Goal: Task Accomplishment & Management: Manage account settings

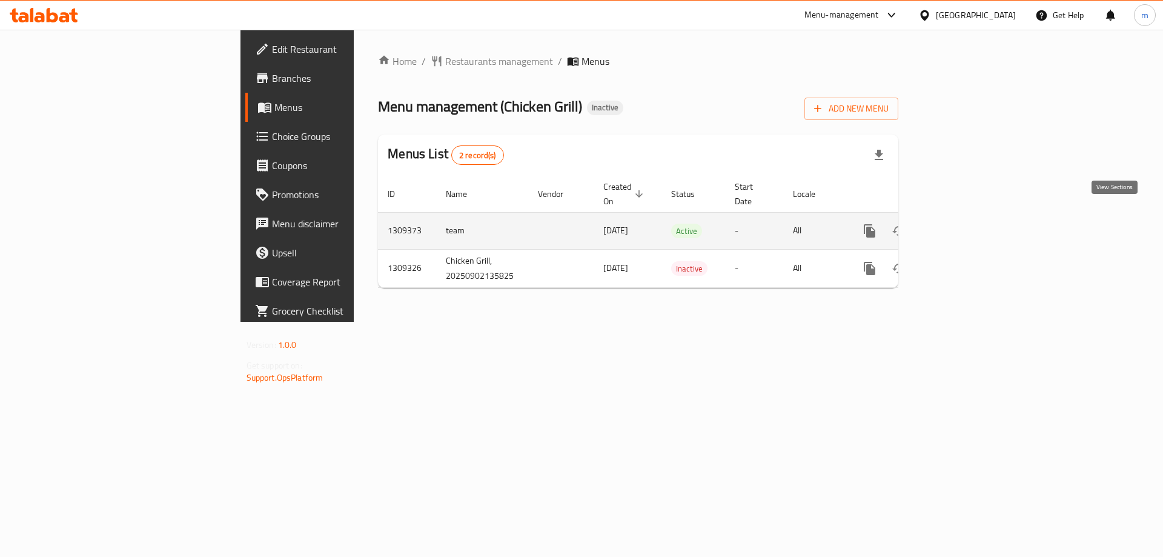
click at [972, 216] on link "enhanced table" at bounding box center [957, 230] width 29 height 29
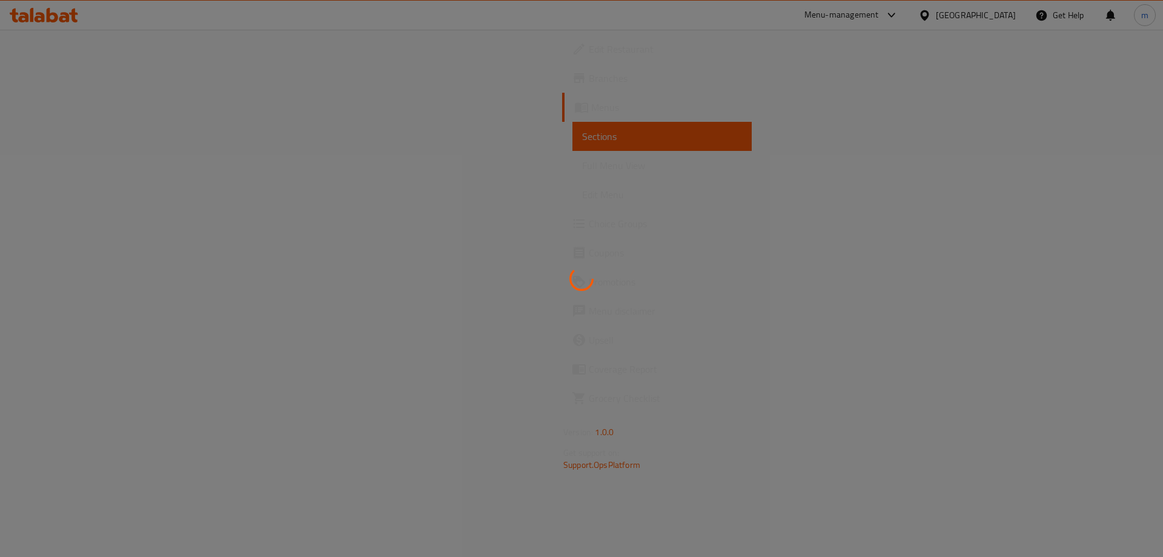
drag, startPoint x: 86, startPoint y: 148, endPoint x: 83, endPoint y: 167, distance: 18.4
click at [87, 150] on div at bounding box center [581, 278] width 1163 height 557
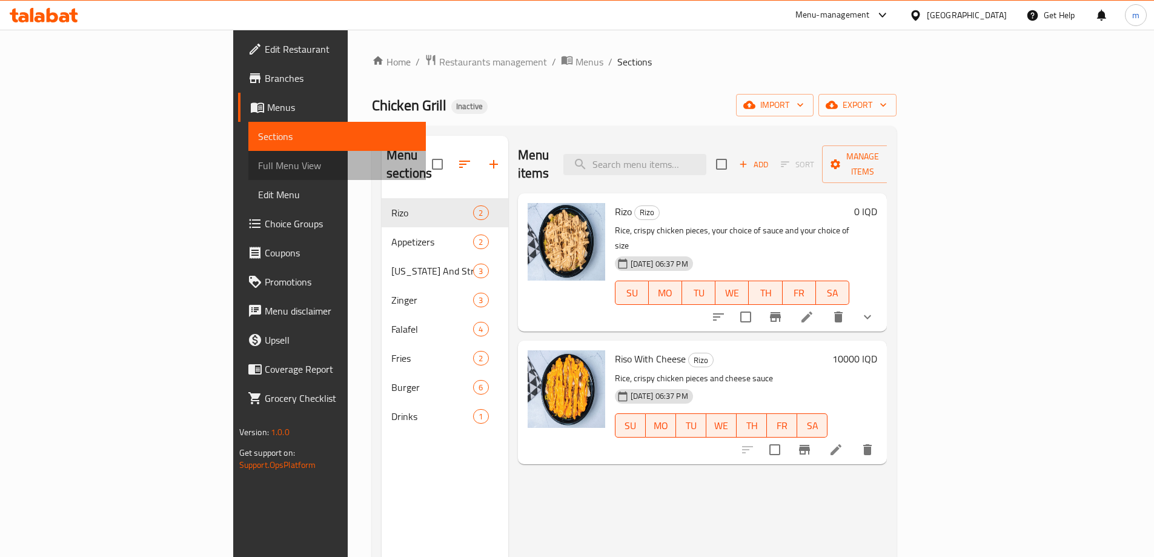
click at [258, 167] on span "Full Menu View" at bounding box center [337, 165] width 158 height 15
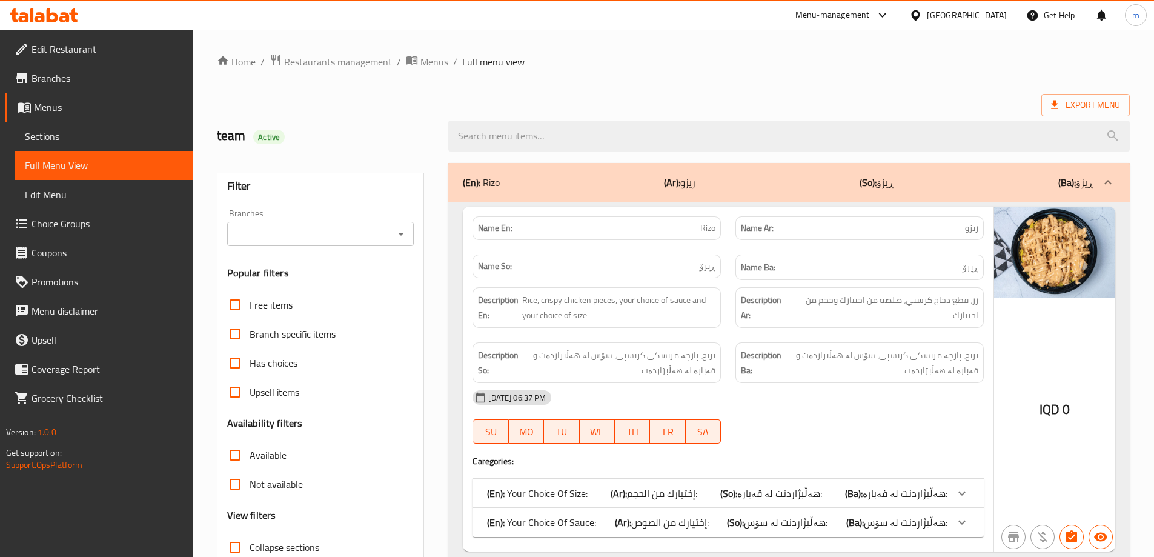
click at [391, 234] on div "Branches" at bounding box center [320, 234] width 187 height 24
click at [402, 234] on icon "Open" at bounding box center [401, 234] width 15 height 15
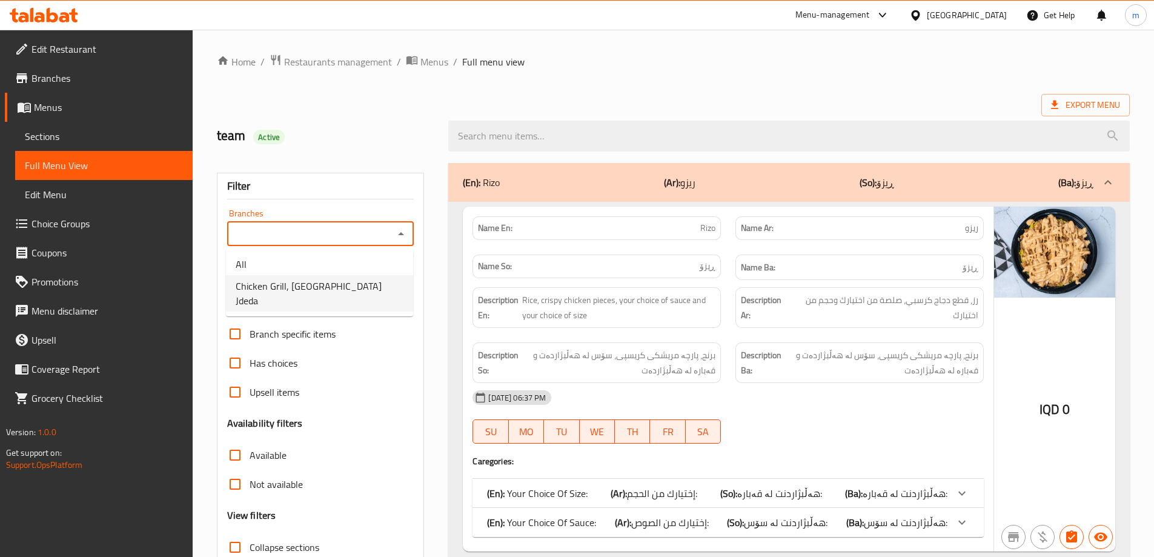
click at [335, 283] on span "Chicken Grill, [GEOGRAPHIC_DATA] Jdeda" at bounding box center [320, 293] width 168 height 29
type input "Chicken Grill, [GEOGRAPHIC_DATA] Jdeda"
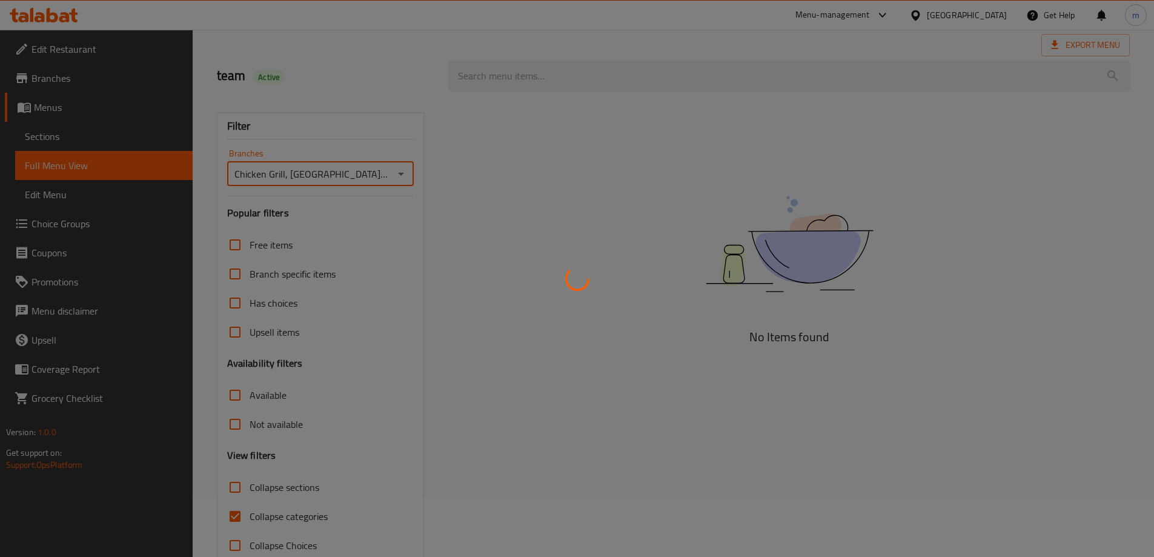
scroll to position [88, 0]
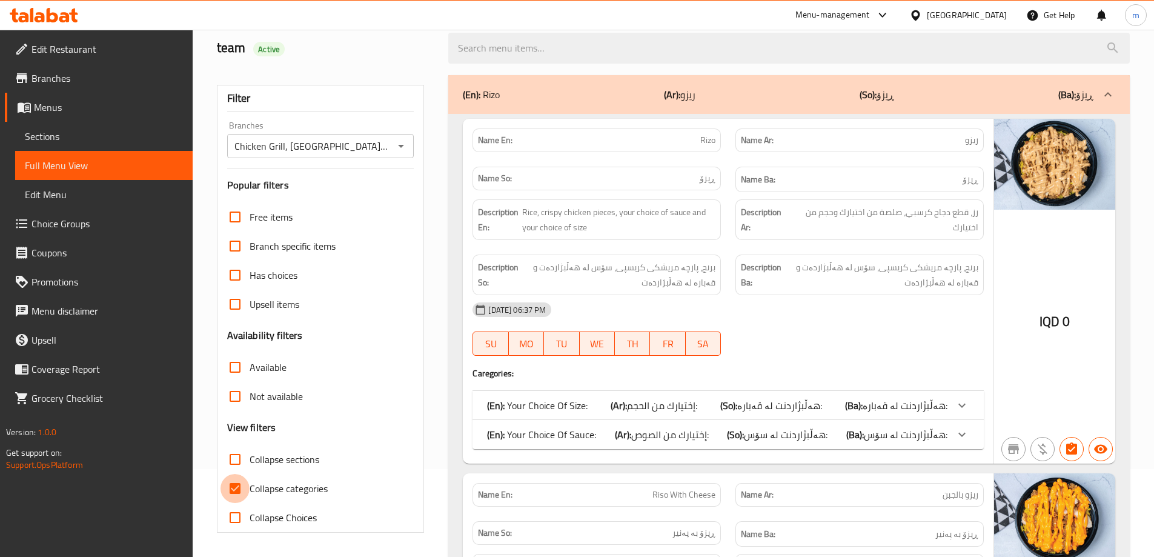
click at [236, 491] on input "Collapse categories" at bounding box center [234, 488] width 29 height 29
checkbox input "false"
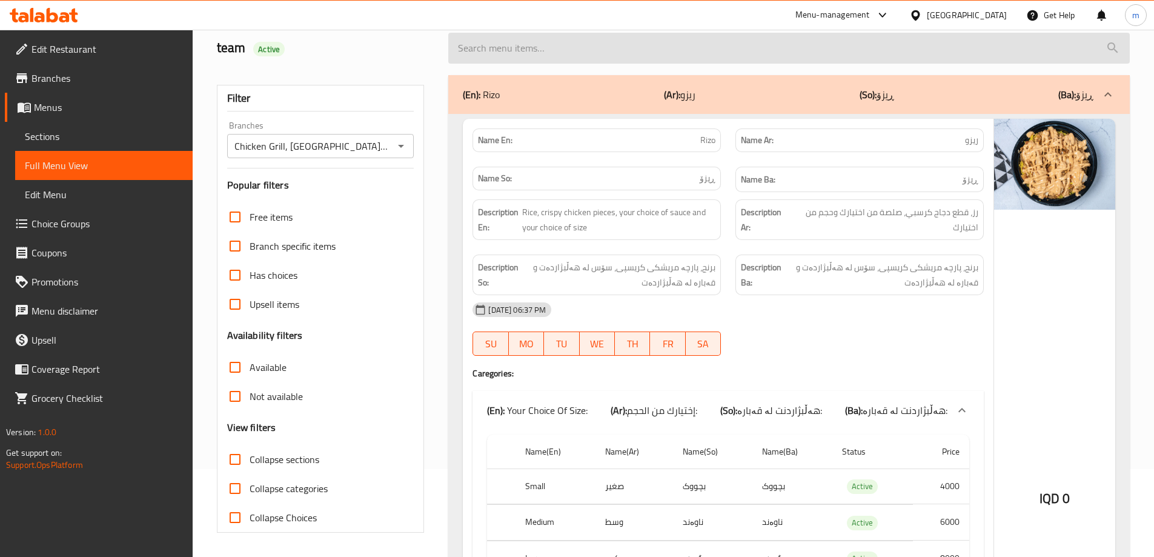
click at [535, 46] on input "search" at bounding box center [788, 48] width 681 height 31
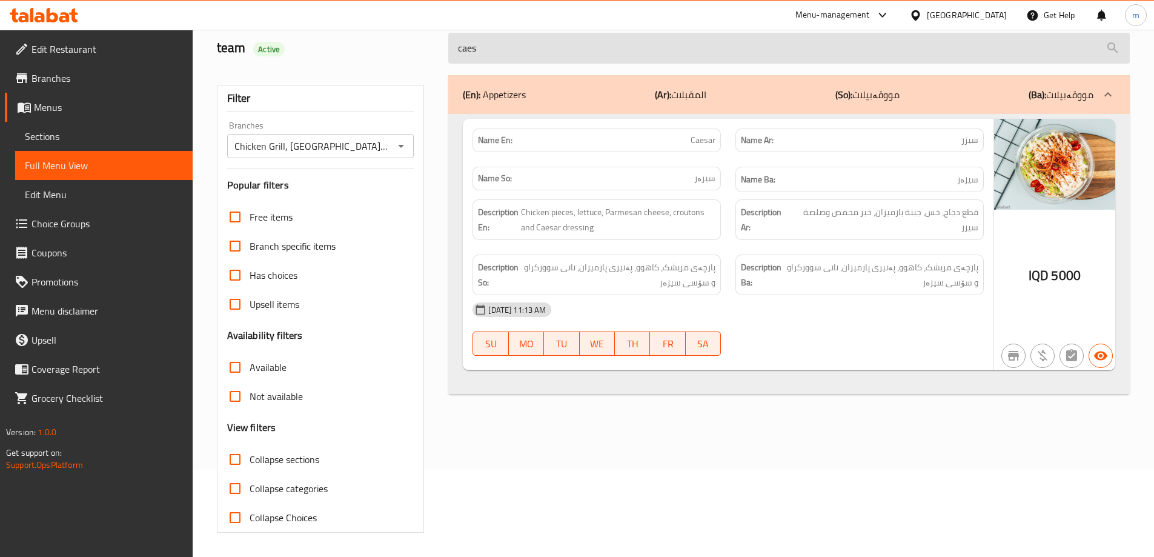
click at [571, 58] on input "caes" at bounding box center [788, 48] width 681 height 31
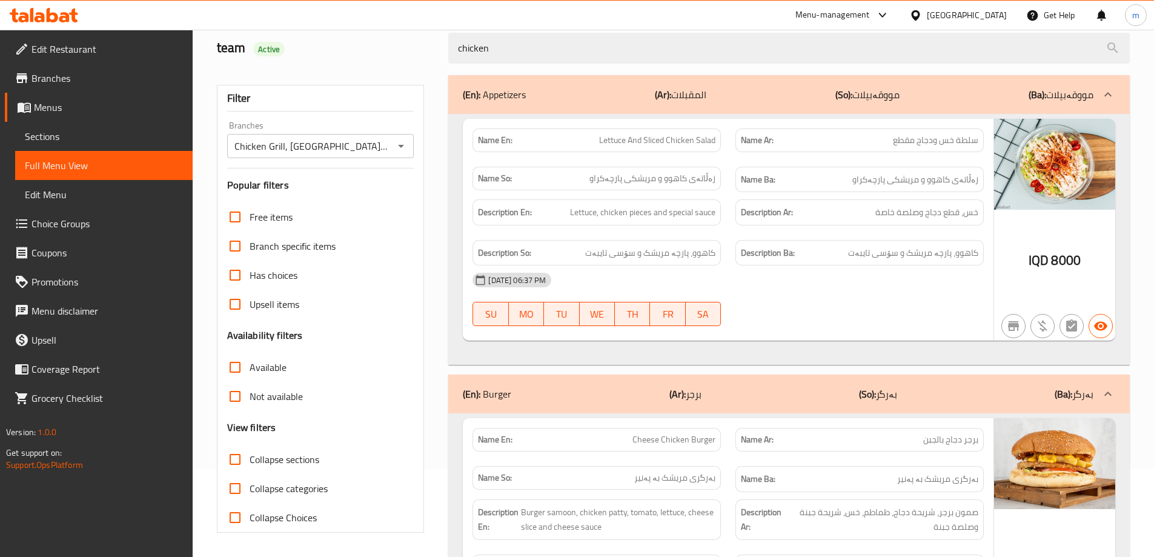
type input "chicken"
drag, startPoint x: 51, startPoint y: 142, endPoint x: 70, endPoint y: 141, distance: 18.9
click at [51, 142] on span "Sections" at bounding box center [104, 136] width 158 height 15
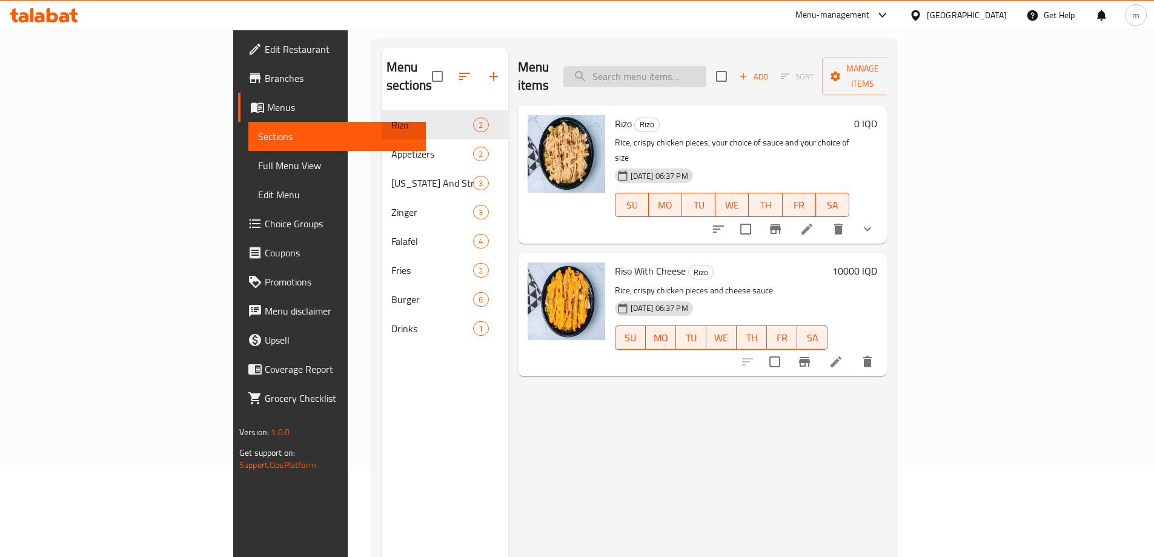
click at [703, 75] on input "search" at bounding box center [634, 76] width 143 height 21
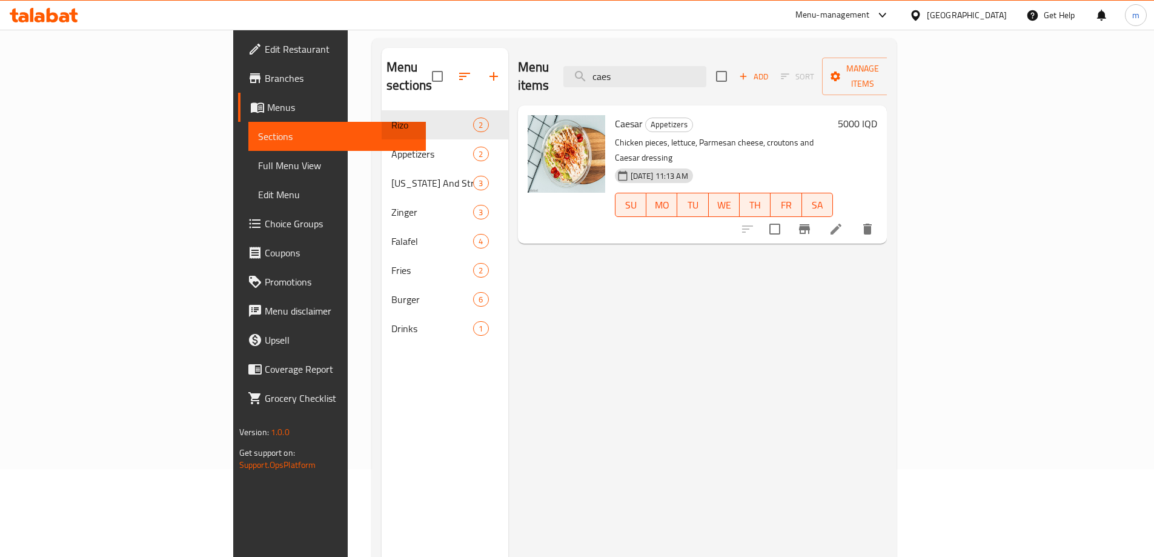
type input "caes"
click at [843, 222] on icon at bounding box center [836, 229] width 15 height 15
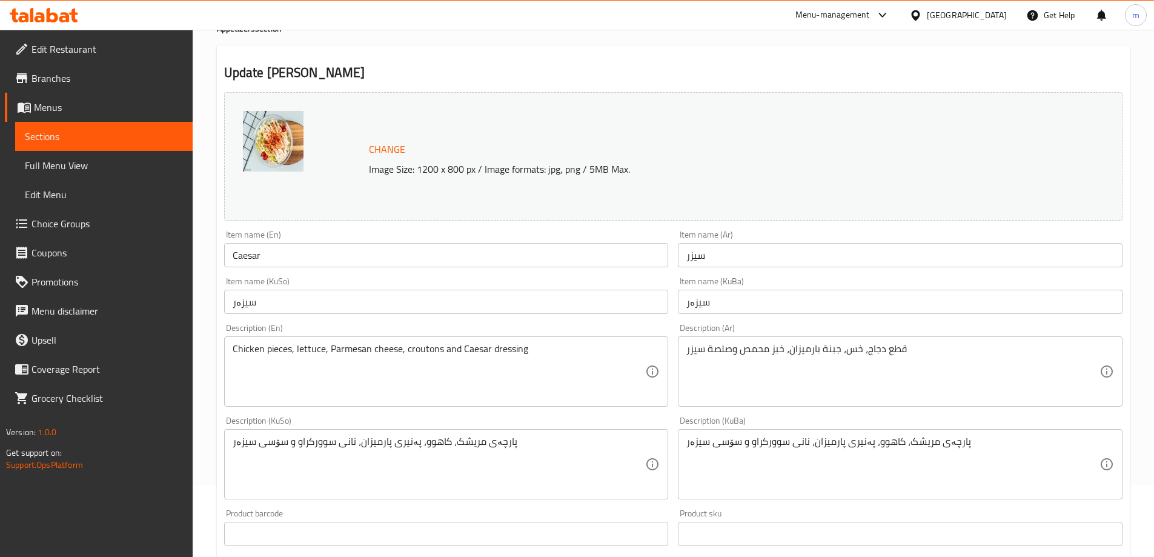
scroll to position [101, 0]
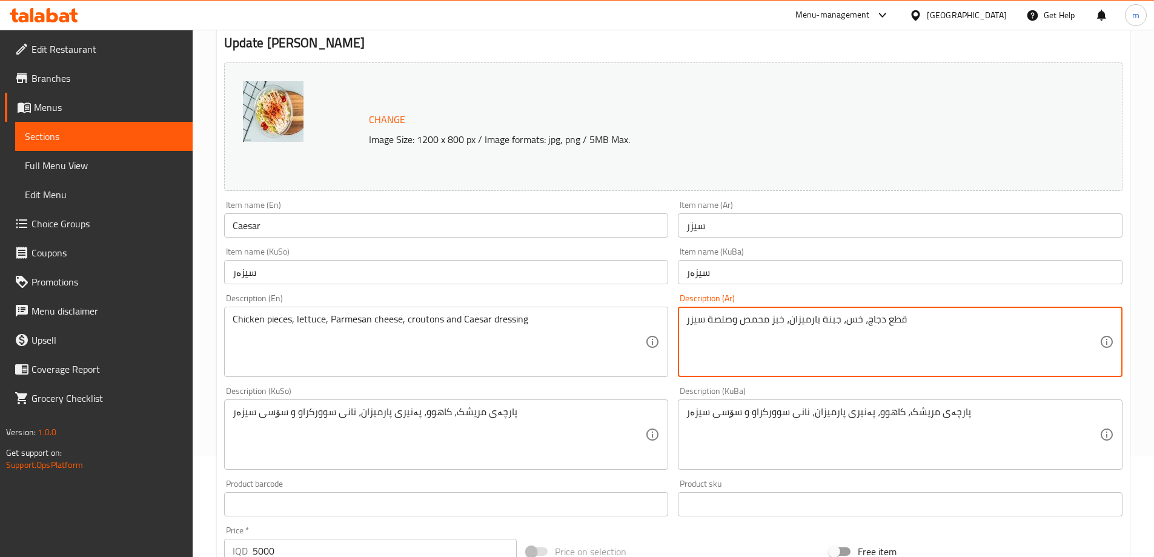
click at [760, 319] on textarea "قطع دجاج، خس، جبنة بارميزان، خبز محمص وصلصة سيزر" at bounding box center [892, 342] width 413 height 58
paste textarea "قرمش"
type textarea "قطع دجاج، خس، جبنة بارميزان، خبز مقرمش وصلصة سيزر"
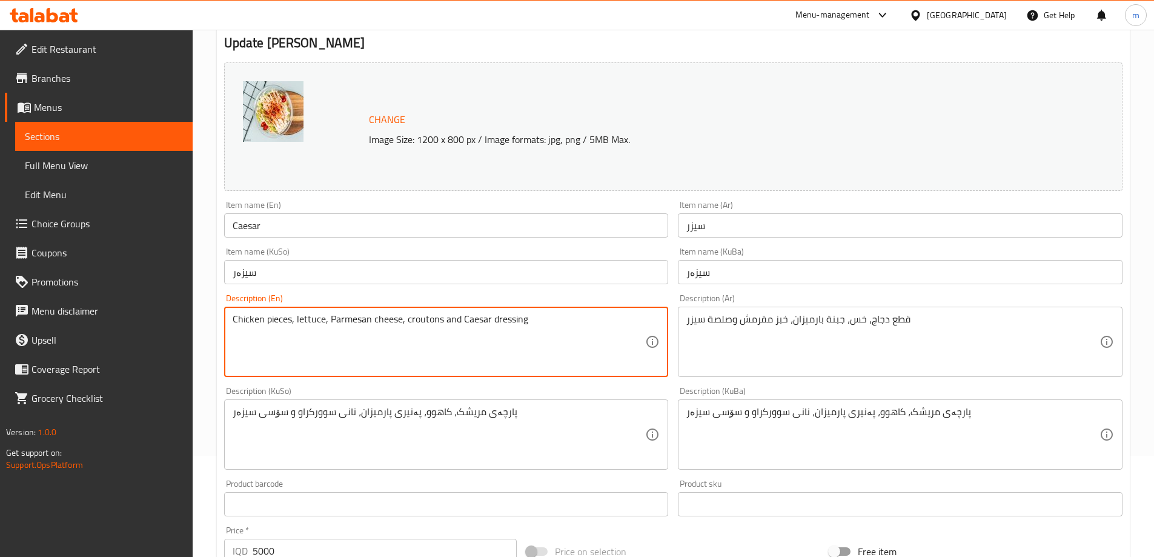
click at [419, 319] on textarea "Chicken pieces, lettuce, Parmesan cheese, croutons and Caesar dressing" at bounding box center [439, 342] width 413 height 58
paste textarea "ispy"
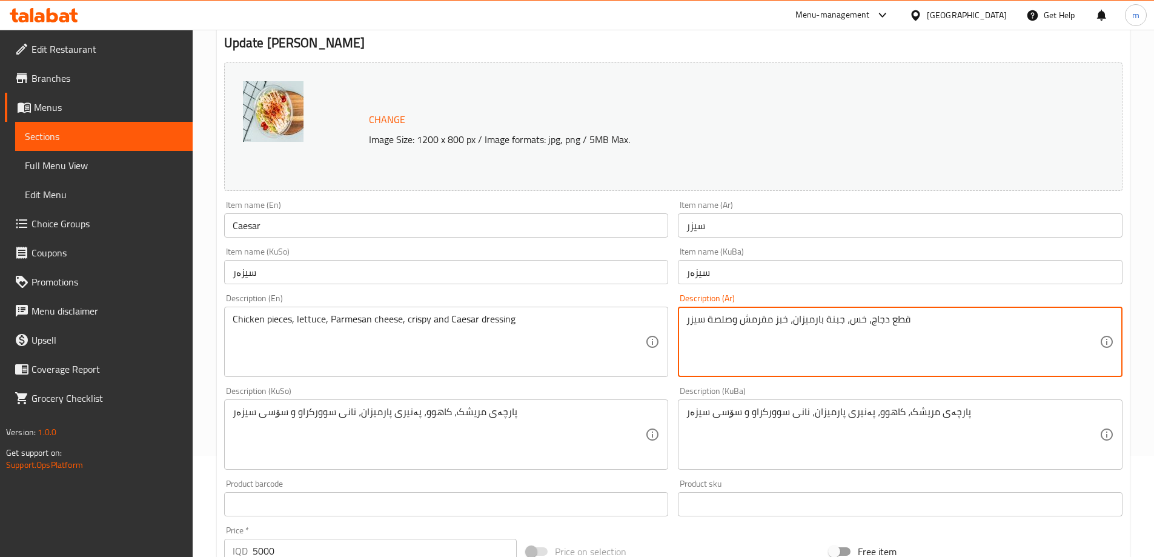
drag, startPoint x: 786, startPoint y: 317, endPoint x: 740, endPoint y: 321, distance: 45.6
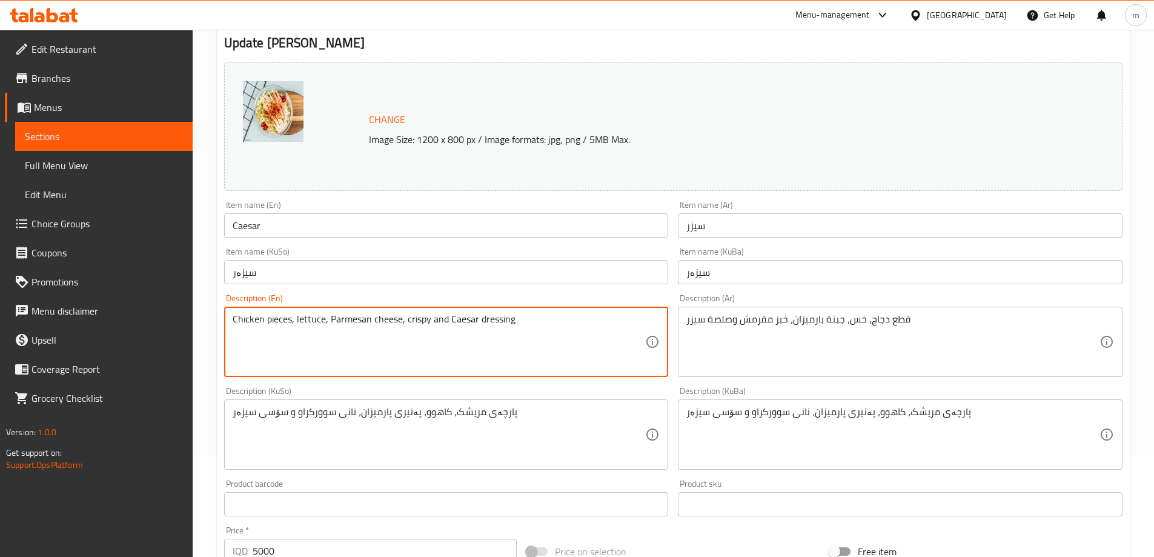
click at [433, 321] on textarea "Chicken pieces, lettuce, Parmesan cheese, crispy and Caesar dressing" at bounding box center [439, 342] width 413 height 58
paste textarea "bread"
type textarea "Chicken pieces, lettuce, Parmesan cheese, crispy bread and Caesar dressing"
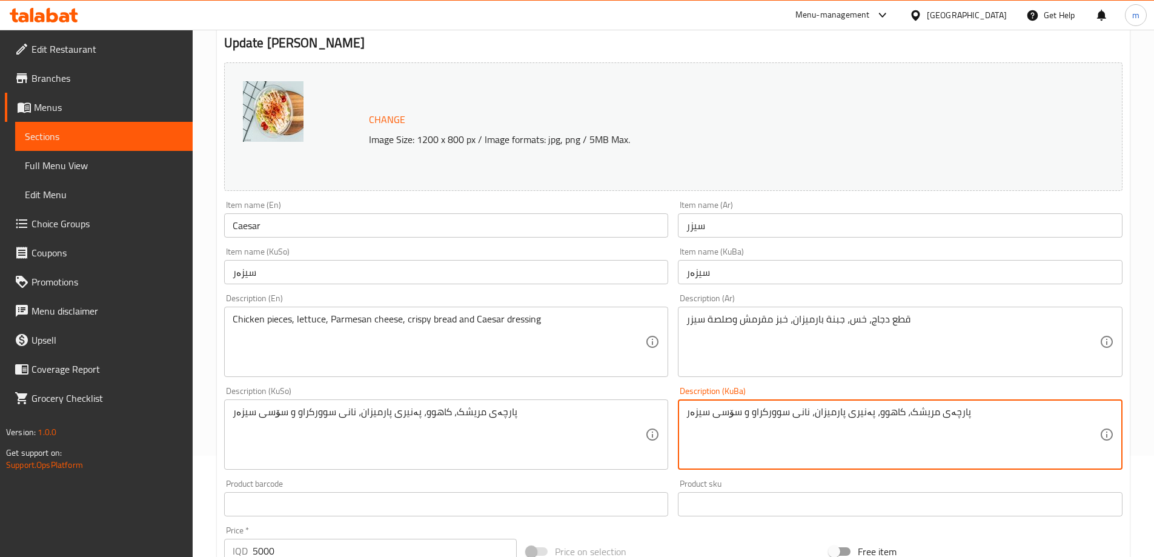
click at [759, 416] on textarea "پارچەی مریشک، کاهوو، پەنیری پارمیزان، نانی سوورکراو و سۆسی سیزەر" at bounding box center [892, 435] width 413 height 58
click at [759, 416] on textarea "پارچەی مریشک، کاهوو، [PERSON_NAME]، [PERSON_NAME] و سۆسی سیزەر" at bounding box center [892, 435] width 413 height 58
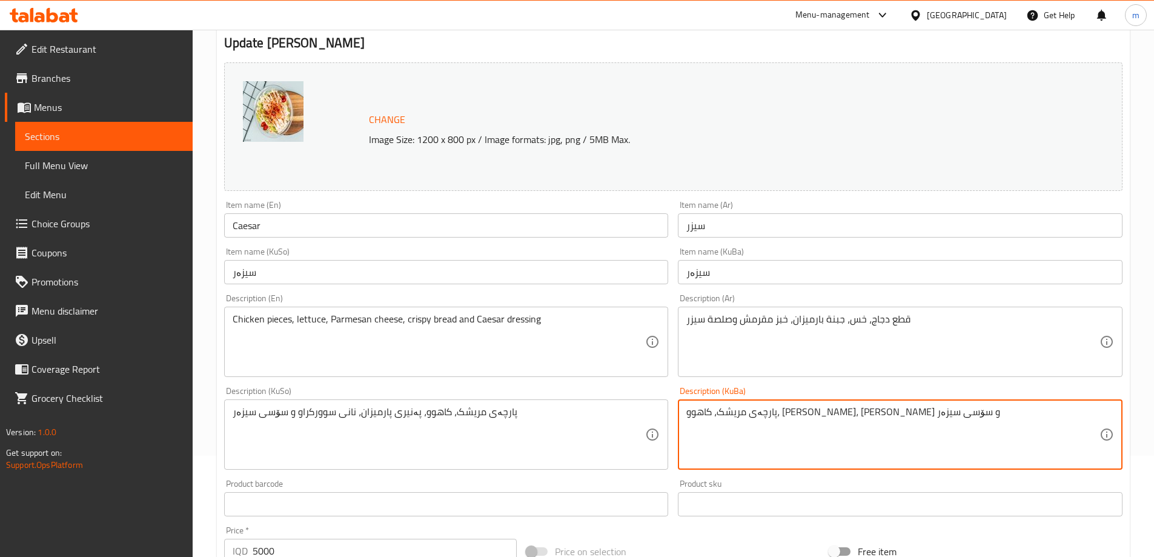
type textarea "پارچەی مریشک، کاهوو، [PERSON_NAME]، [PERSON_NAME] و سۆسی سیزەر"
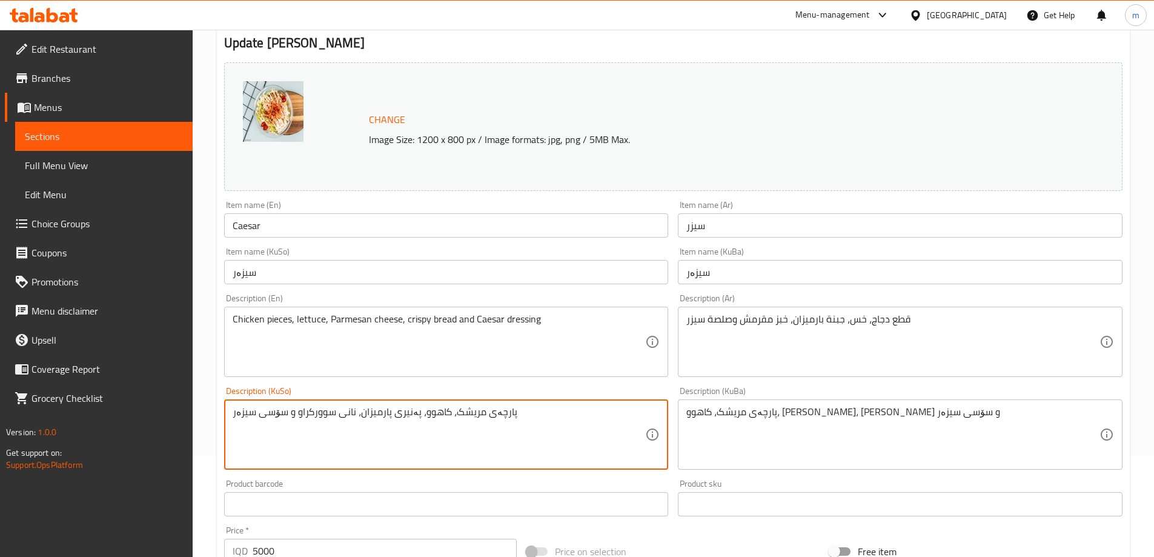
click at [508, 431] on textarea "پارچەی مریشک، کاهوو، پەنیری پارمیزان، نانی سوورکراو و سۆسی سیزەر" at bounding box center [439, 435] width 413 height 58
paste textarea "کریسپی"
type textarea "پارچەی مریشک، کاهوو، [PERSON_NAME]، [PERSON_NAME] و سۆسی سیزەر"
click at [447, 260] on input "سیزەر" at bounding box center [446, 272] width 445 height 24
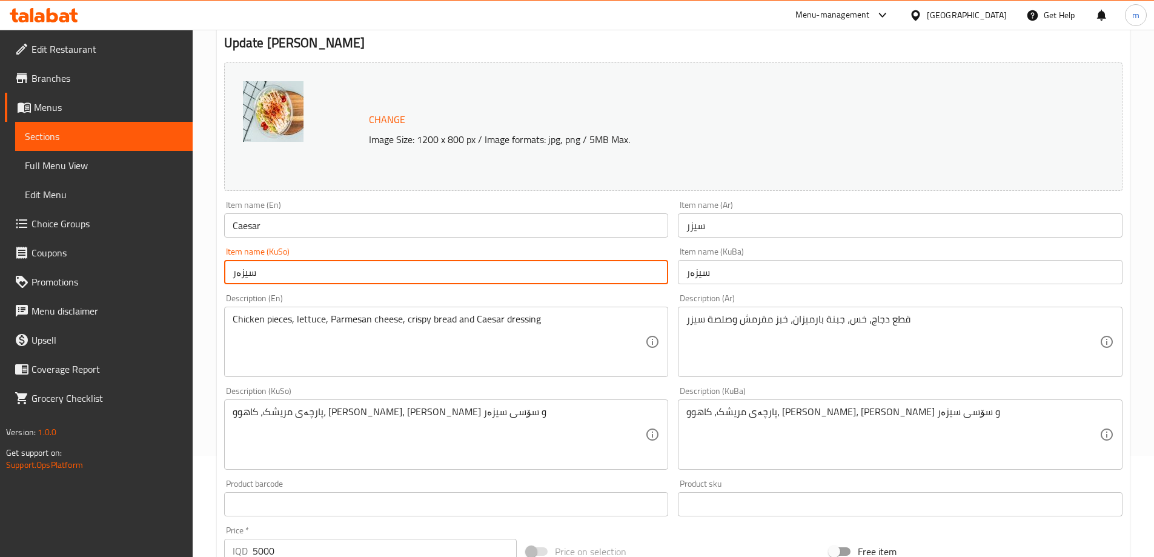
click at [256, 225] on input "Caesar" at bounding box center [446, 225] width 445 height 24
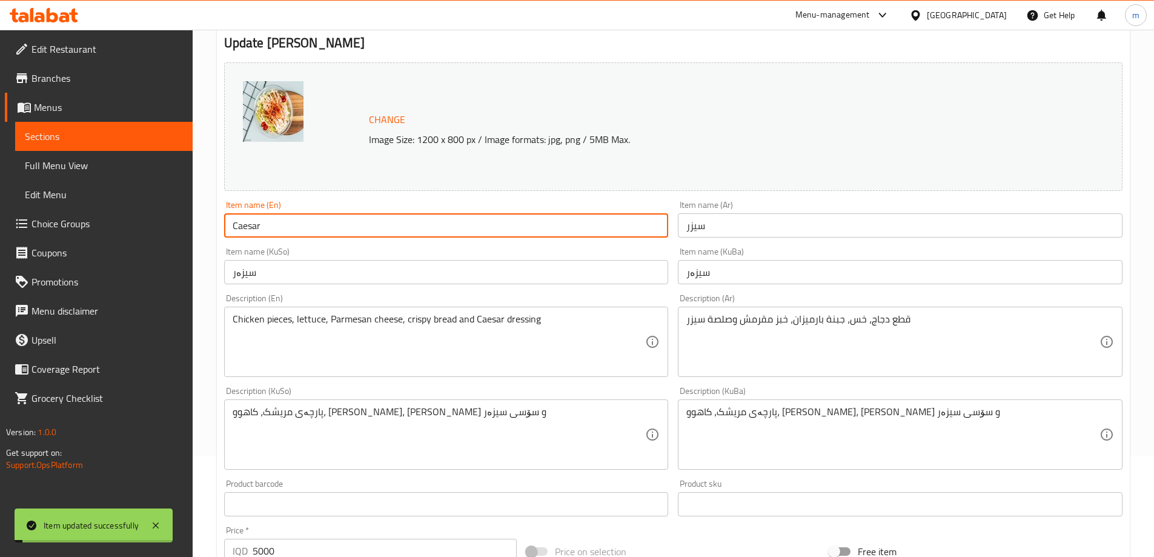
click at [256, 225] on input "Caesar" at bounding box center [446, 225] width 445 height 24
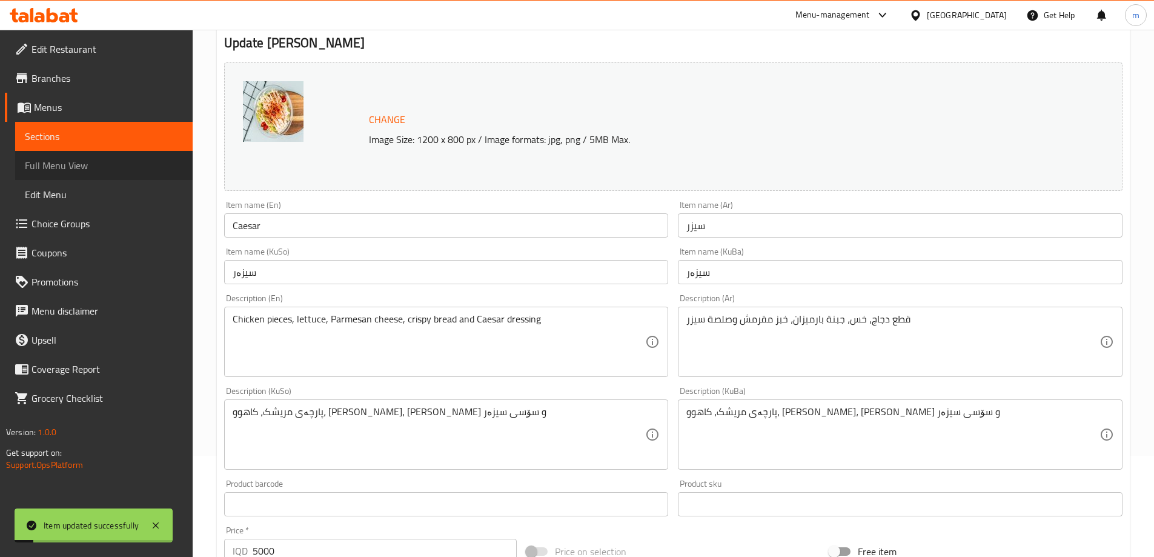
click at [103, 160] on span "Full Menu View" at bounding box center [104, 165] width 158 height 15
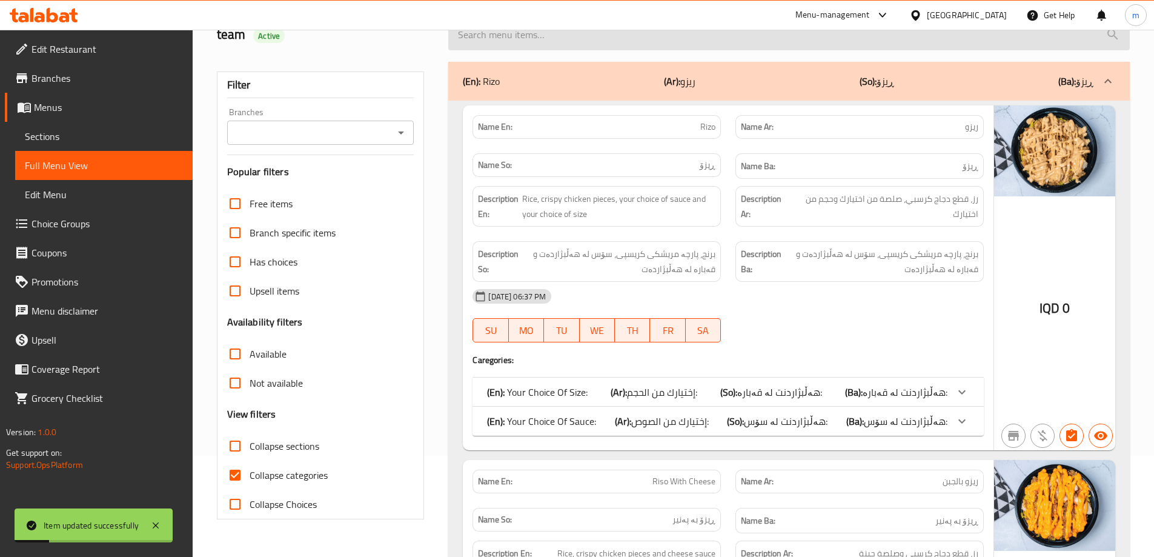
click at [528, 41] on input "search" at bounding box center [788, 34] width 681 height 31
paste input "Caesar"
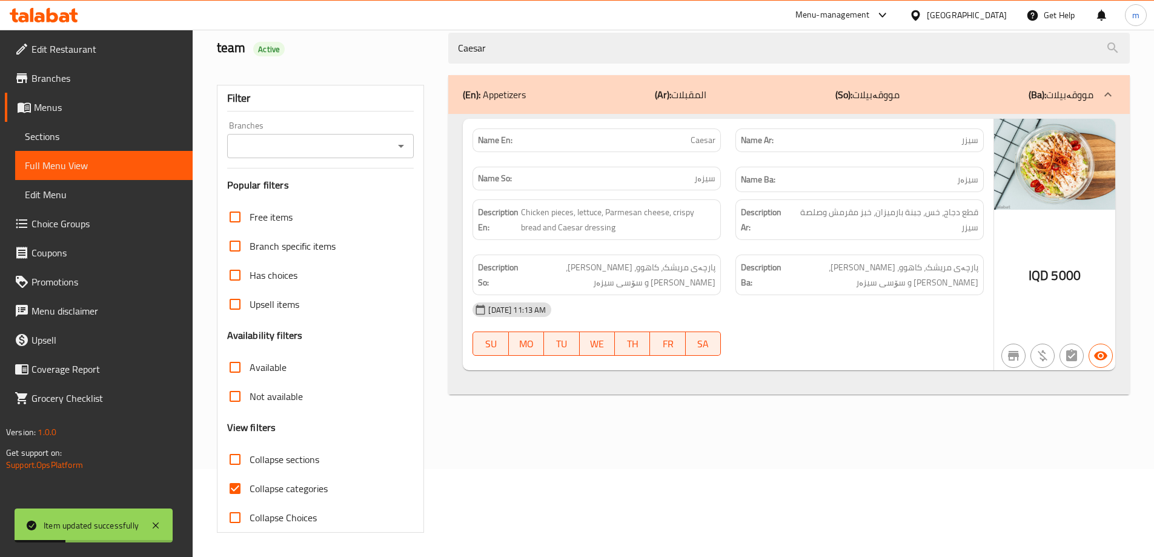
click at [396, 150] on icon "Open" at bounding box center [401, 146] width 15 height 15
type input "Caesar"
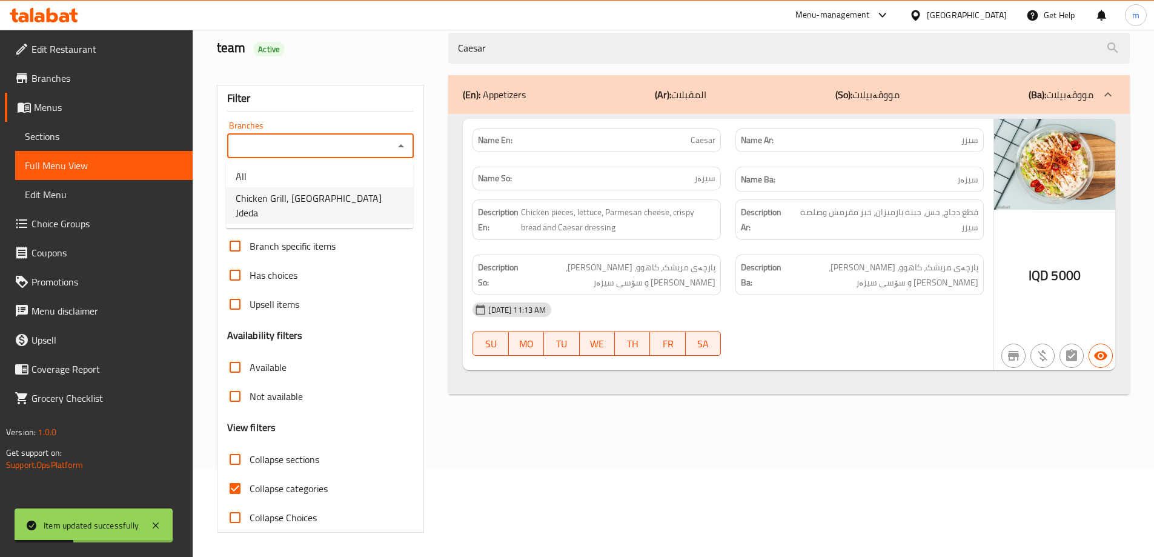
click at [349, 205] on span "Chicken Grill, [GEOGRAPHIC_DATA] Jdeda" at bounding box center [320, 205] width 168 height 29
type input "Chicken Grill, [GEOGRAPHIC_DATA] Jdeda"
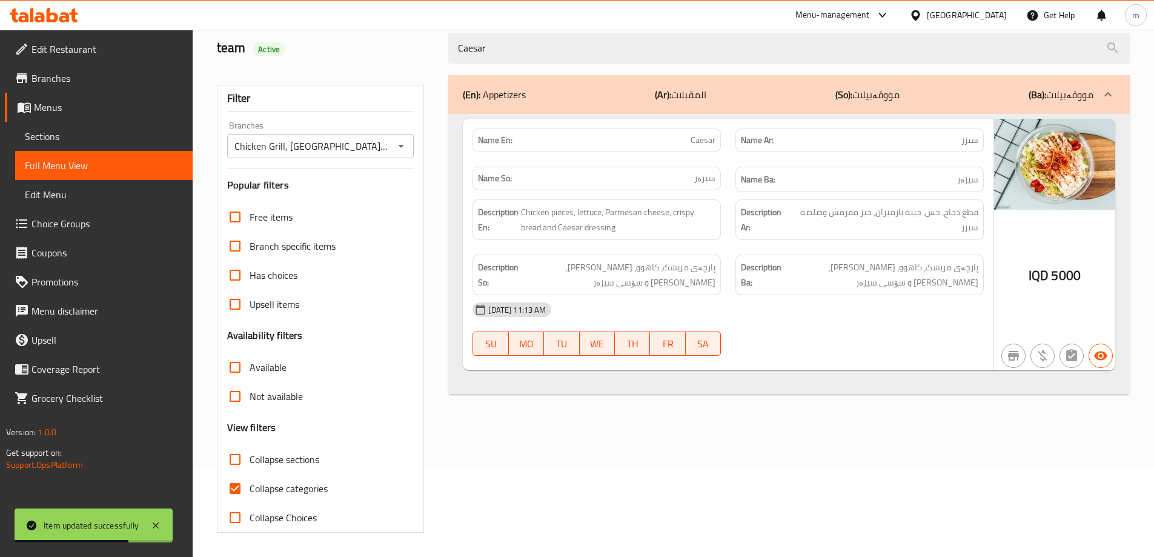
drag, startPoint x: 682, startPoint y: 410, endPoint x: 638, endPoint y: 428, distance: 47.0
click at [682, 410] on div "(En): Appetizers (Ar): المقبلات (So): مووقەبیلات (Ba): مووقەبیلات Name En: Caes…" at bounding box center [789, 304] width 696 height 472
click at [155, 527] on icon at bounding box center [156, 525] width 6 height 6
click at [244, 488] on input "Collapse categories" at bounding box center [234, 488] width 29 height 29
checkbox input "false"
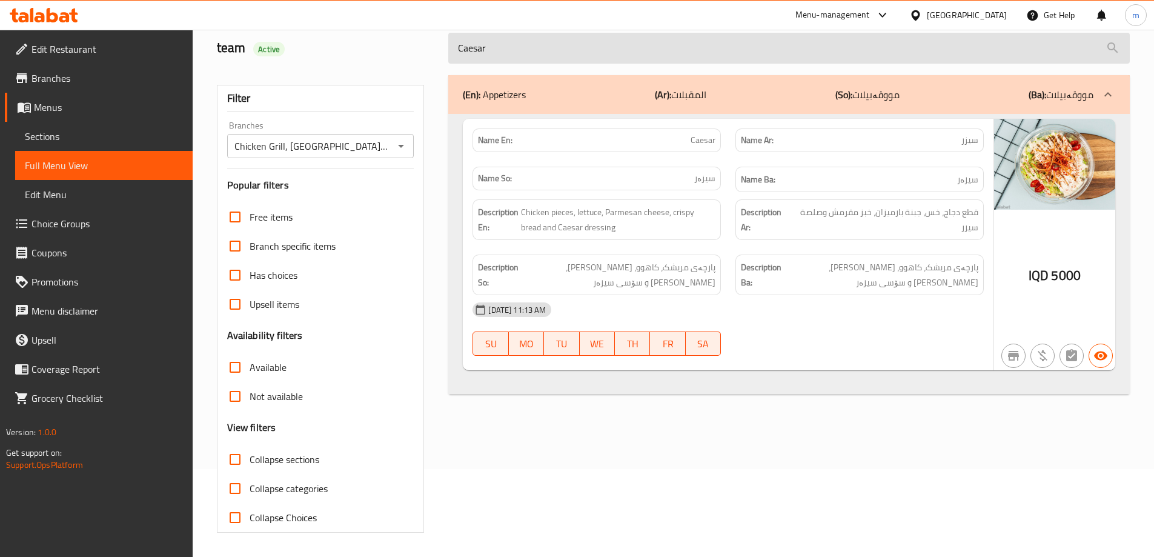
click at [558, 35] on input "Caesar" at bounding box center [788, 48] width 681 height 31
click at [555, 51] on input "Caesar" at bounding box center [788, 48] width 681 height 31
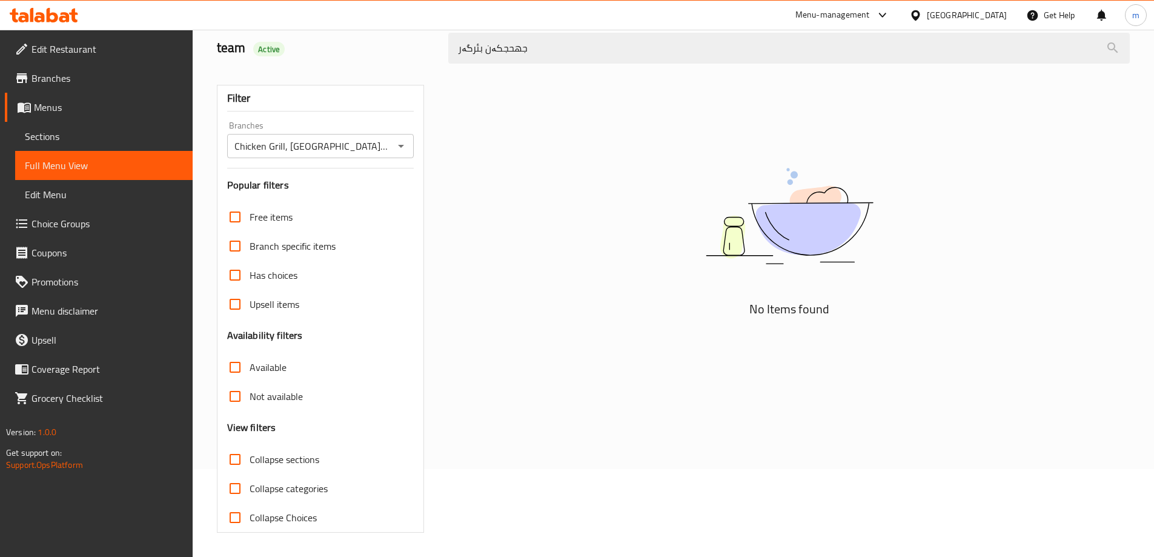
click at [554, 25] on div "Menu-management [GEOGRAPHIC_DATA] Get Help m" at bounding box center [577, 15] width 1154 height 29
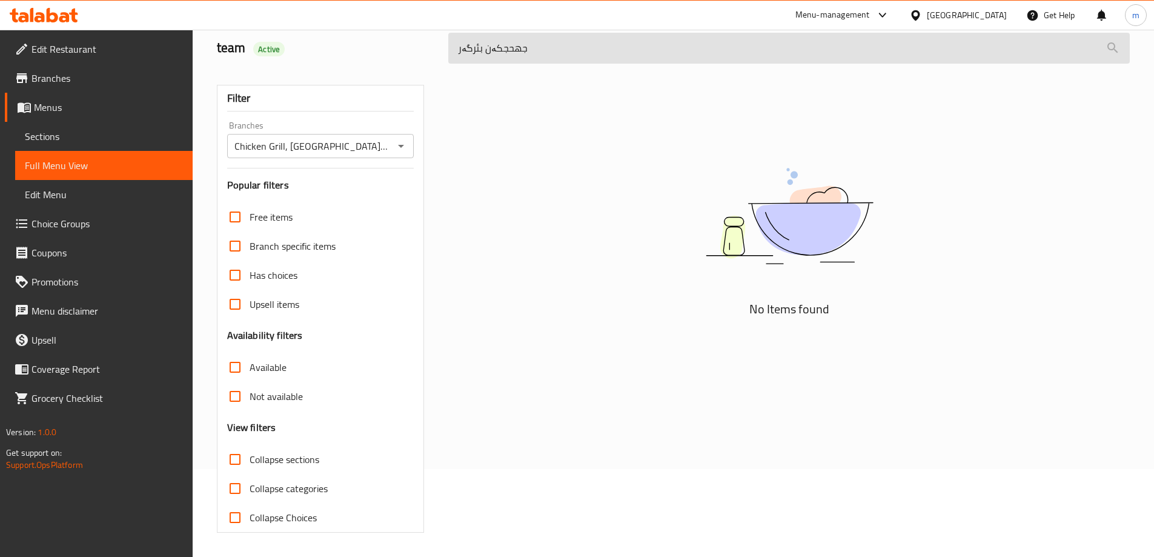
click at [554, 41] on input "جهحجکەن بئرگەر" at bounding box center [788, 48] width 681 height 31
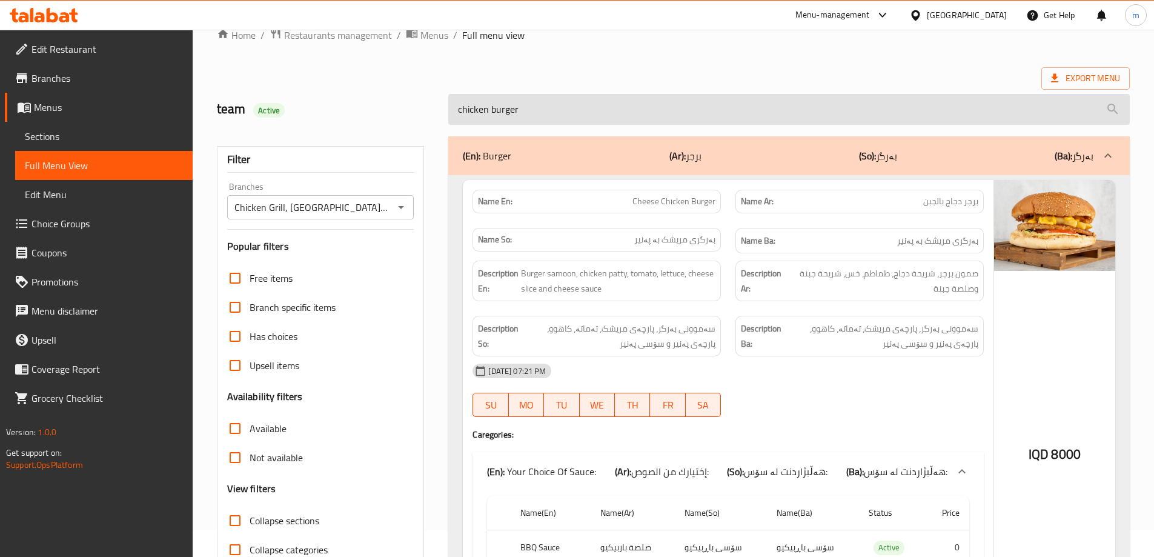
scroll to position [0, 0]
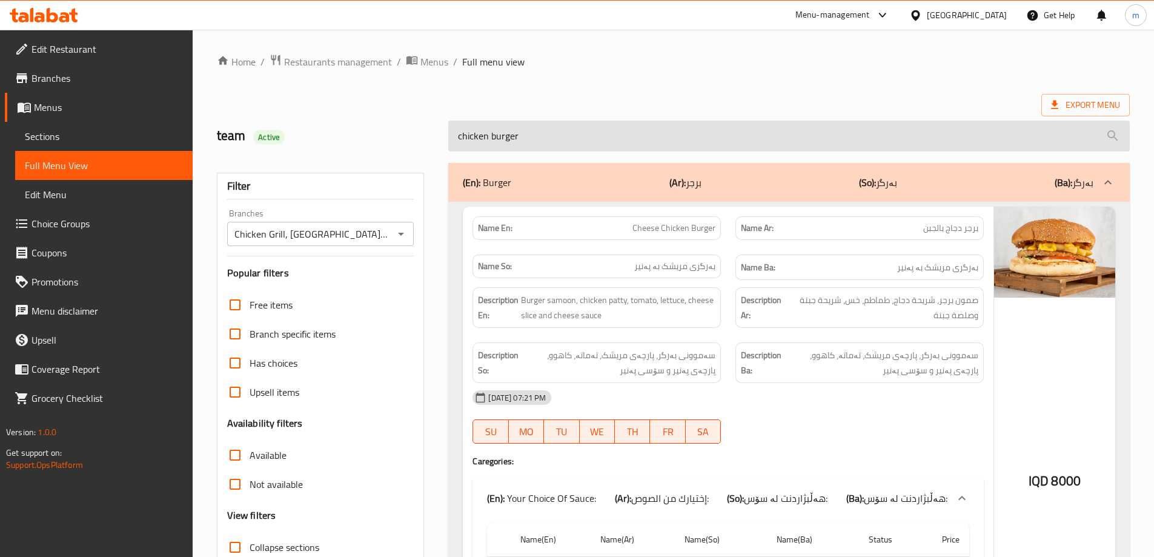
click at [587, 125] on input "chicken burger" at bounding box center [788, 136] width 681 height 31
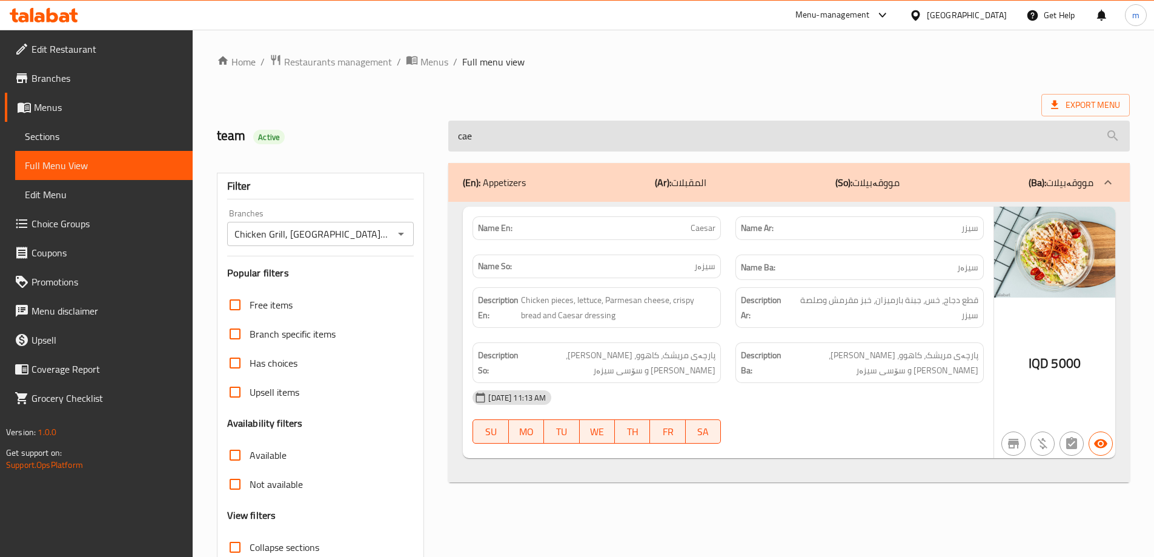
click at [487, 139] on input "cae" at bounding box center [788, 136] width 681 height 31
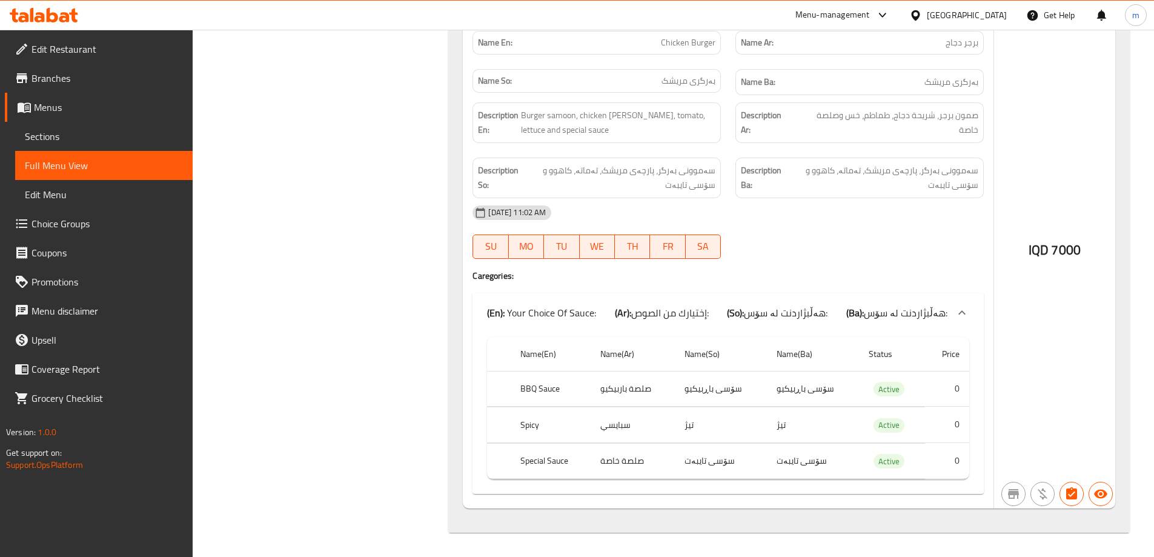
scroll to position [581, 0]
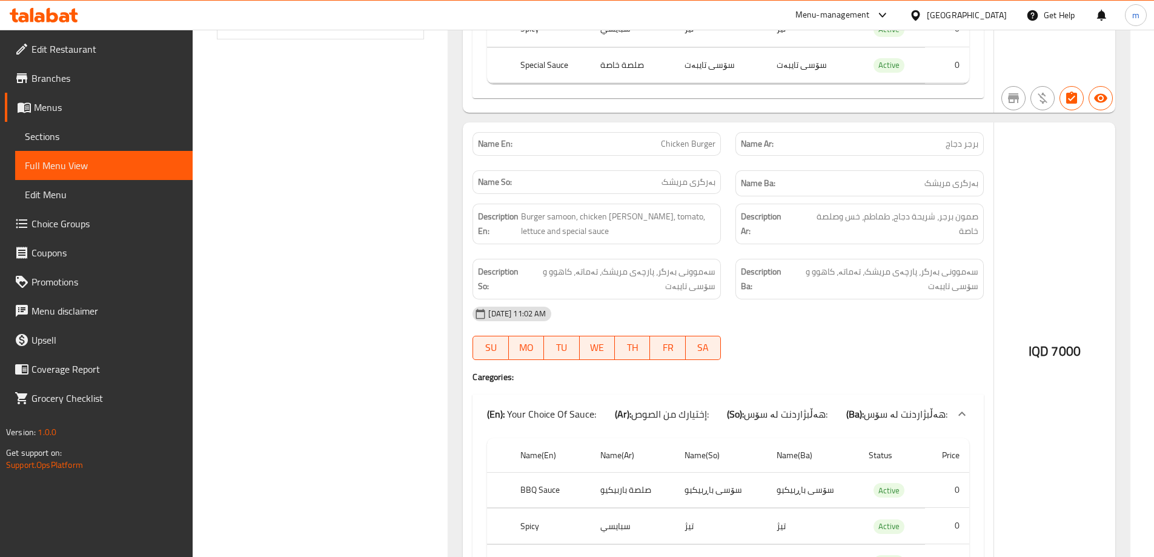
type input "chicken burger"
click at [1059, 173] on div "IQD 7000" at bounding box center [1054, 365] width 121 height 487
click at [862, 246] on div "Description Ar: صمون برجر، شريحة دجاج، طماطم، خس وصلصة خاصة" at bounding box center [859, 223] width 263 height 55
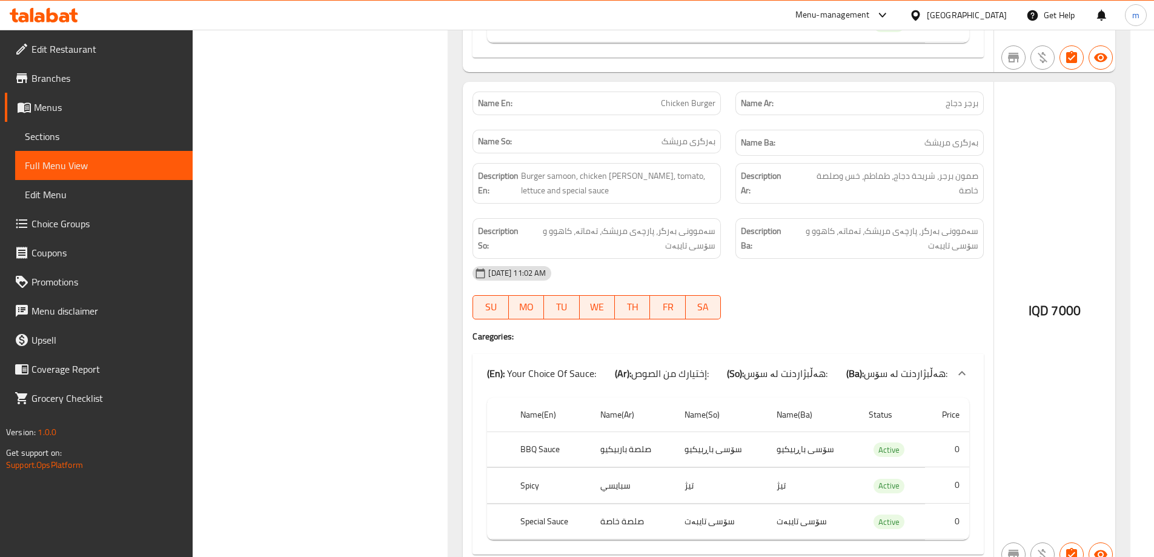
scroll to position [682, 0]
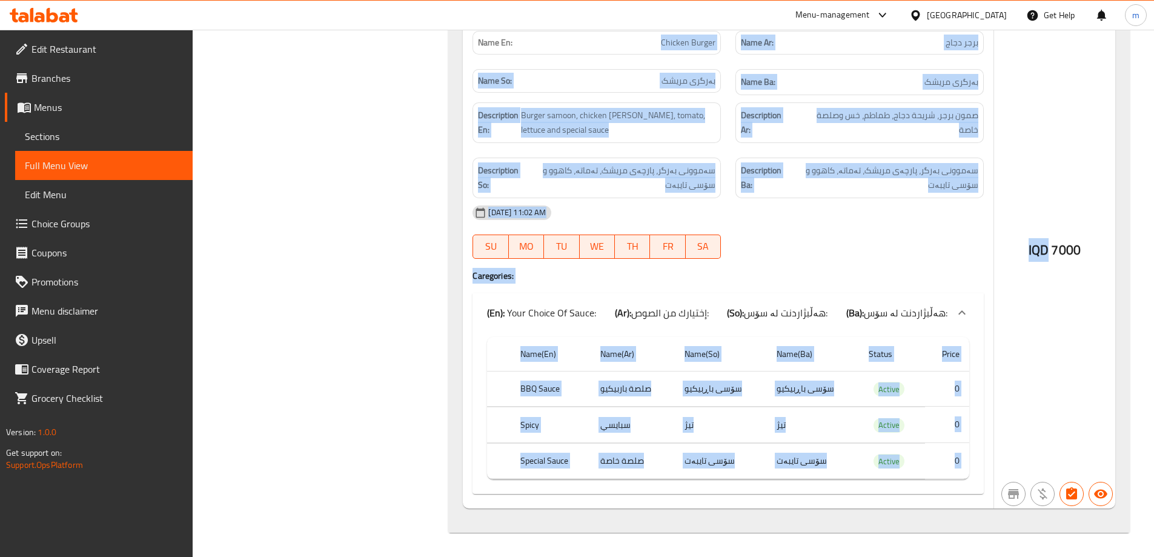
drag, startPoint x: 1046, startPoint y: 100, endPoint x: 633, endPoint y: 166, distance: 417.8
click at [563, 45] on div "Name En: Chicken Burger Name Ar: برجر دجاج Name So: بەرگری مریشک Name Ba: بەرگر…" at bounding box center [789, 264] width 652 height 487
click at [651, 189] on span "سەموونی بەرگر، پارچەی مریشک، تەماتە، کاهوو و سۆسی تایبەت" at bounding box center [621, 178] width 190 height 30
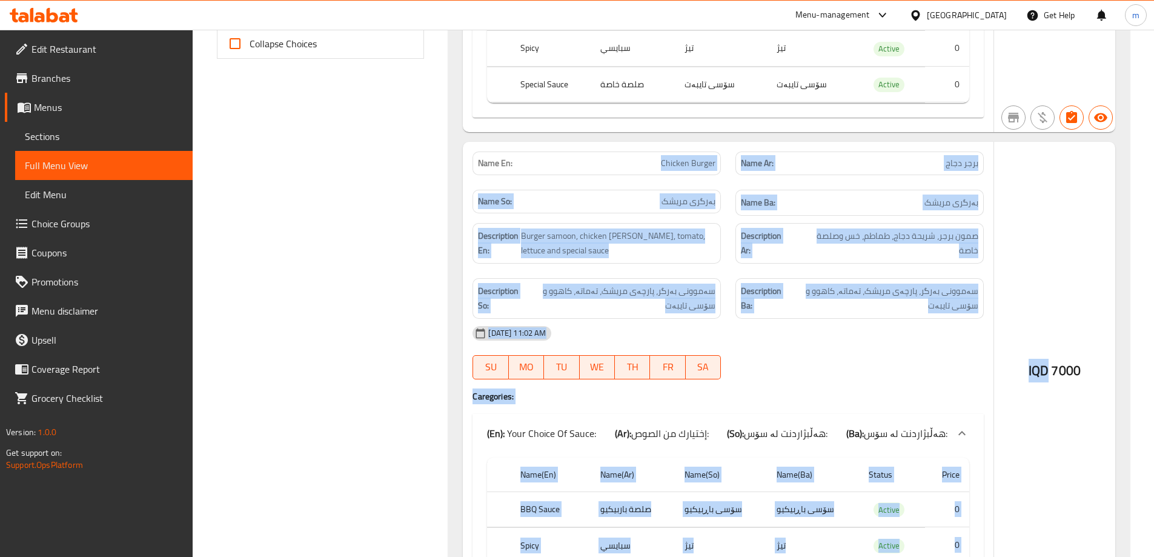
scroll to position [480, 0]
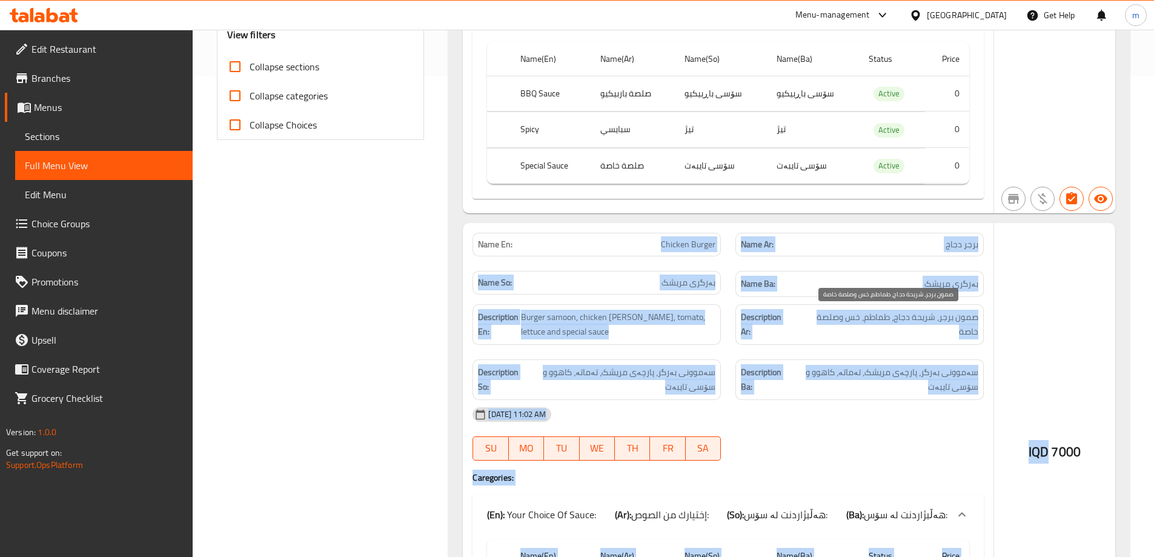
click at [915, 311] on span "صمون برجر، شريحة دجاج، طماطم، خس وصلصة خاصة" at bounding box center [886, 325] width 183 height 30
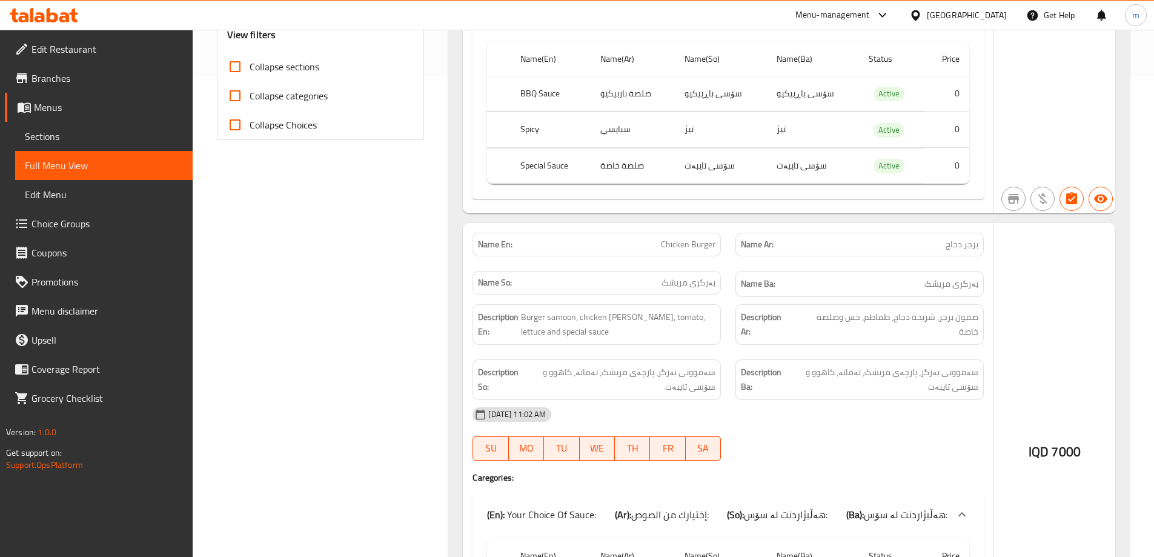
click at [1088, 282] on div "IQD 7000" at bounding box center [1054, 466] width 121 height 487
click at [1052, 274] on div "IQD 7000" at bounding box center [1054, 466] width 121 height 487
click at [703, 252] on div "Name En: Chicken Burger" at bounding box center [596, 245] width 248 height 24
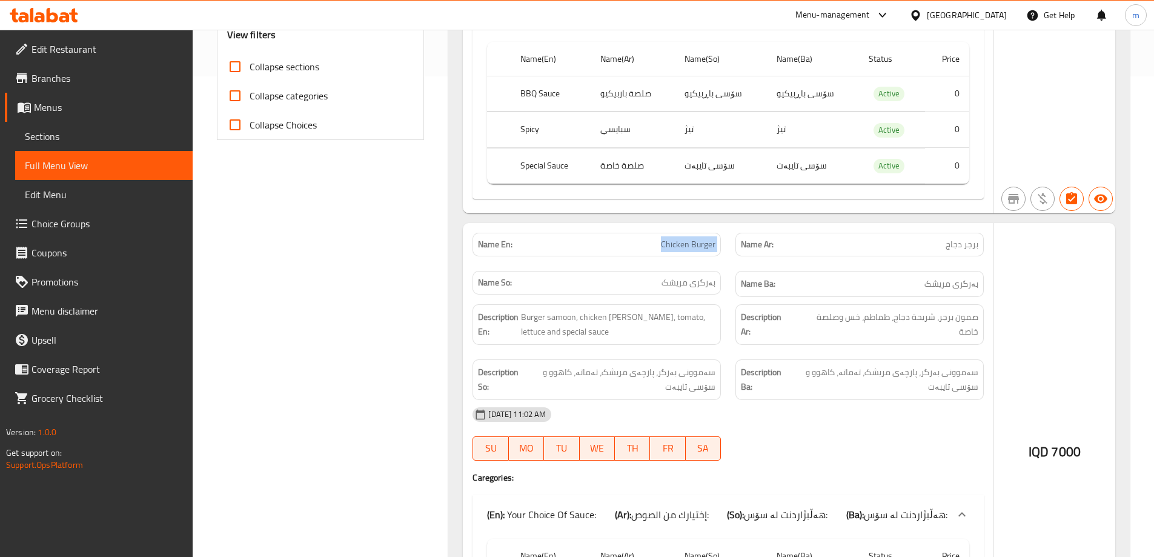
copy span "Chicken Burger"
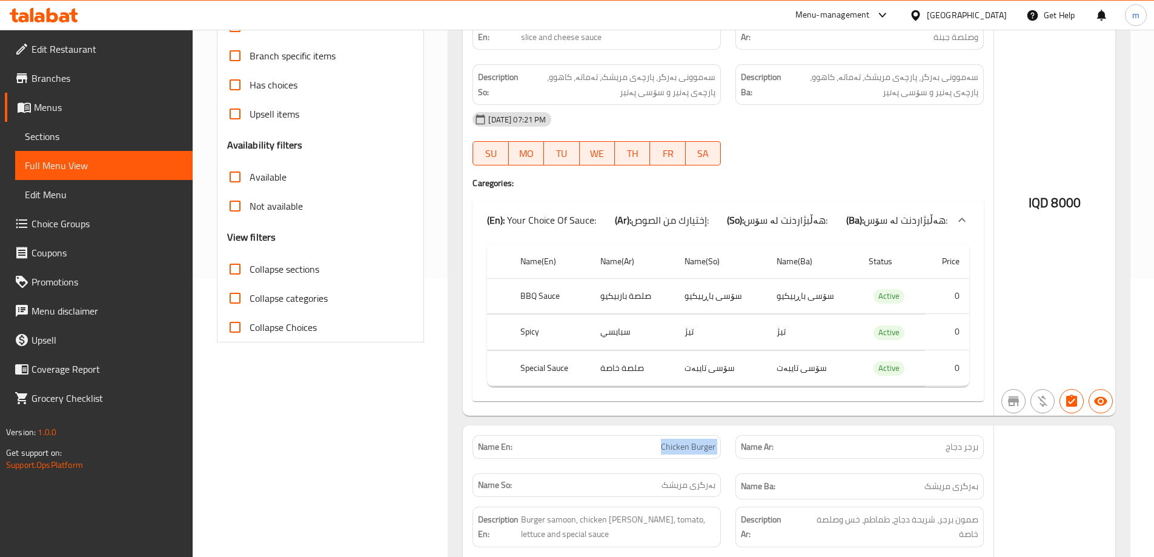
click at [19, 136] on link "Sections" at bounding box center [103, 136] width 177 height 29
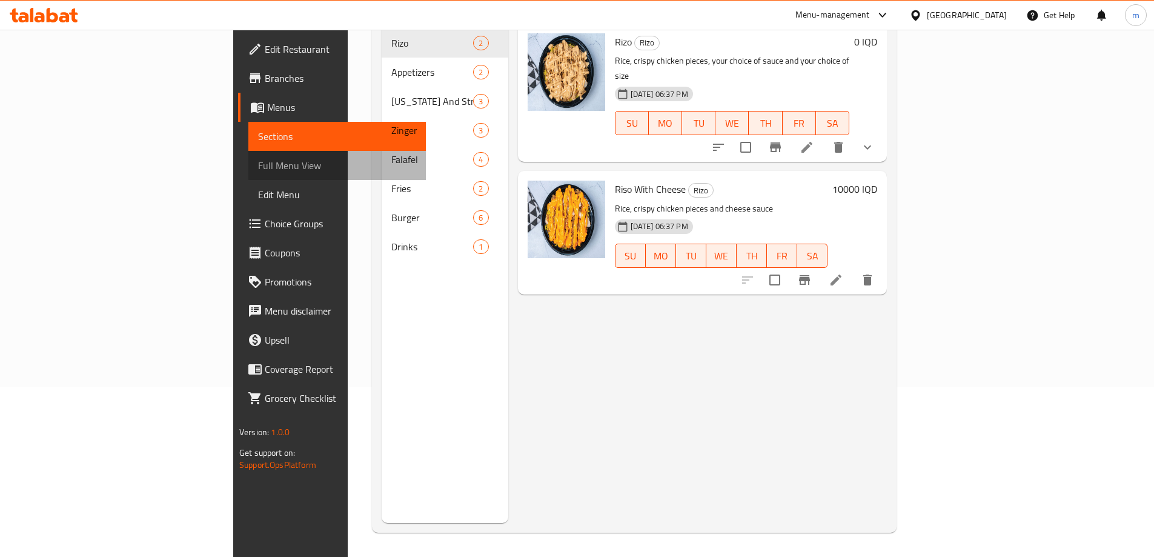
click at [258, 164] on span "Full Menu View" at bounding box center [337, 165] width 158 height 15
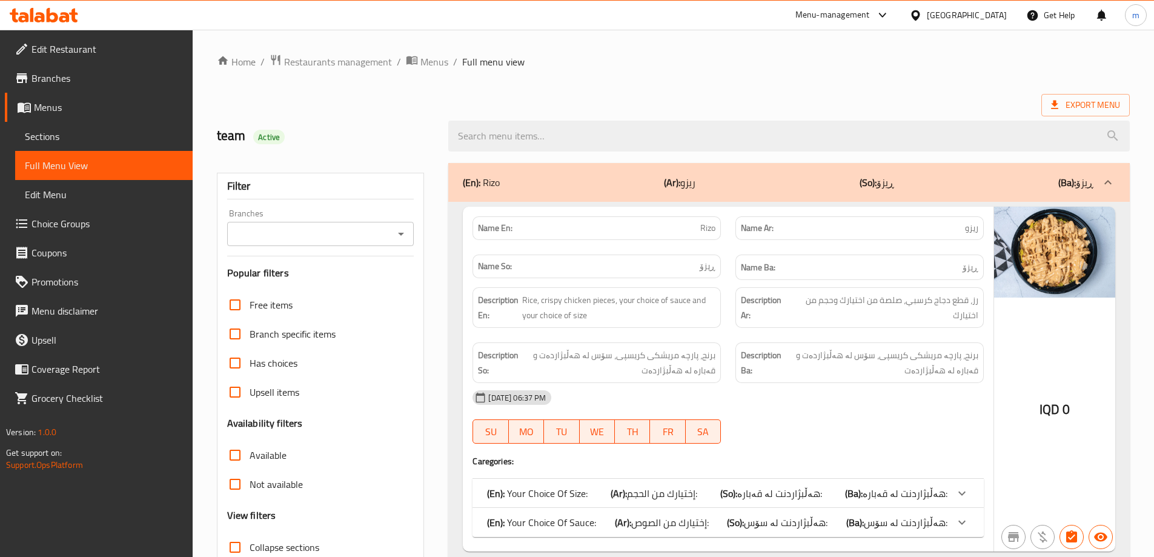
click at [642, 154] on div at bounding box center [789, 135] width 696 height 45
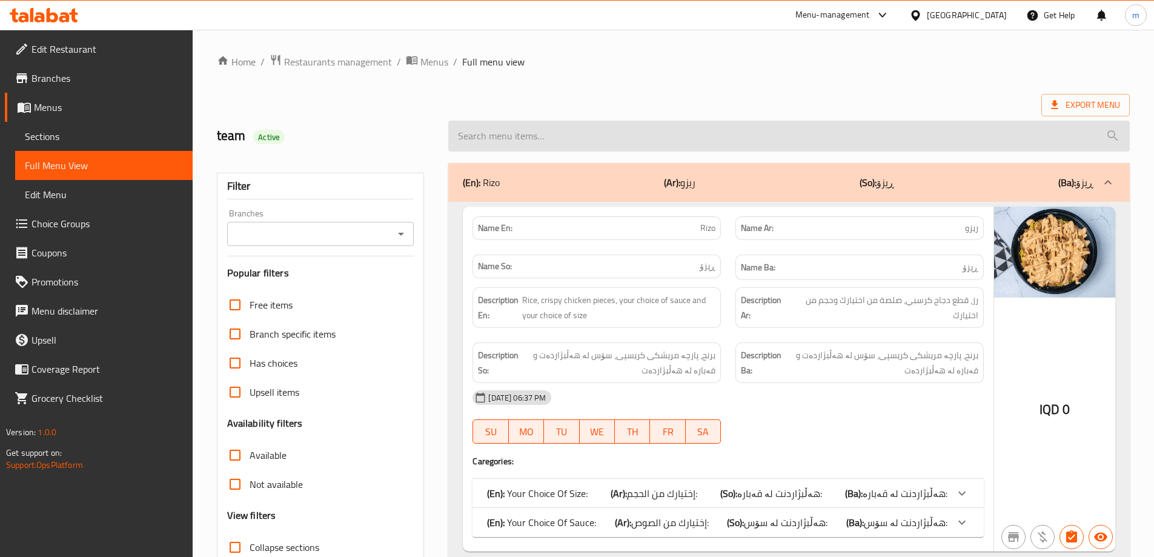
click at [555, 140] on input "search" at bounding box center [788, 136] width 681 height 31
paste input "Chicken Burger"
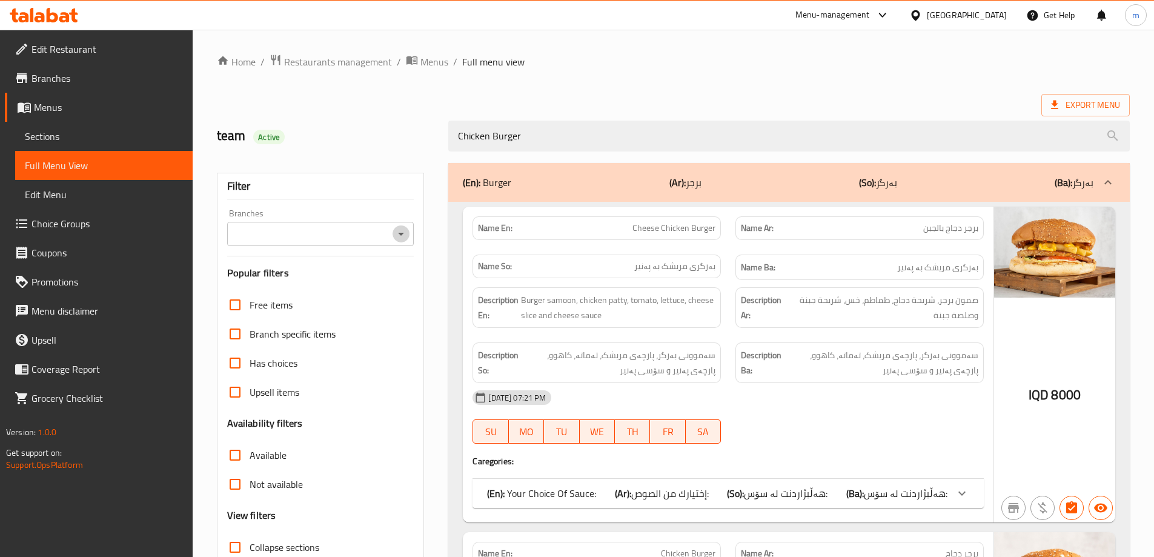
click at [400, 231] on icon "Open" at bounding box center [401, 234] width 15 height 15
type input "Chicken Burger"
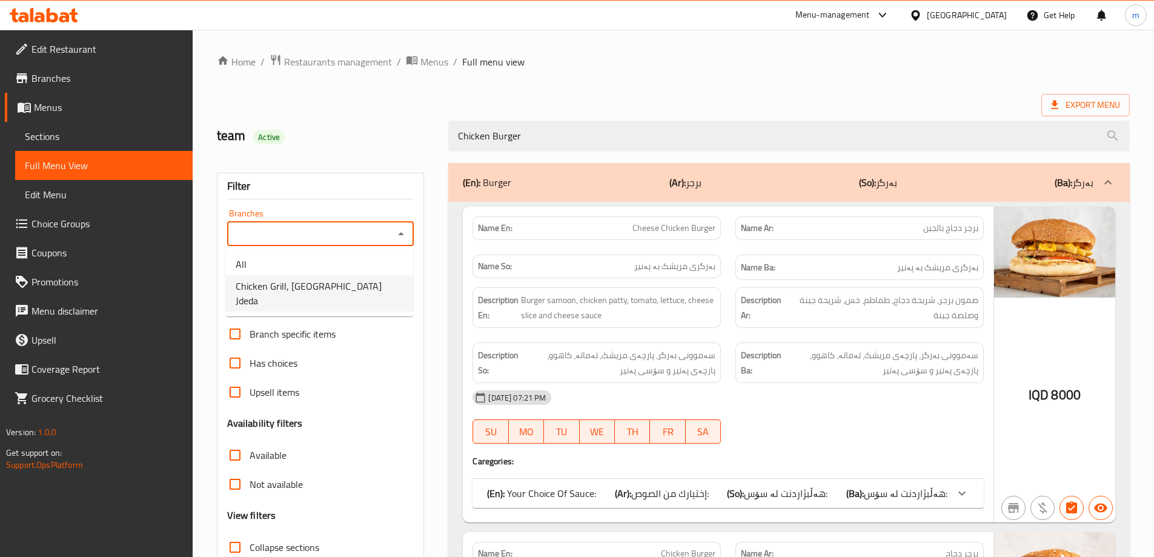
click at [363, 283] on li "Chicken Grill, [GEOGRAPHIC_DATA] Jdeda" at bounding box center [319, 293] width 187 height 36
type input "Chicken Grill, [GEOGRAPHIC_DATA] Jdeda"
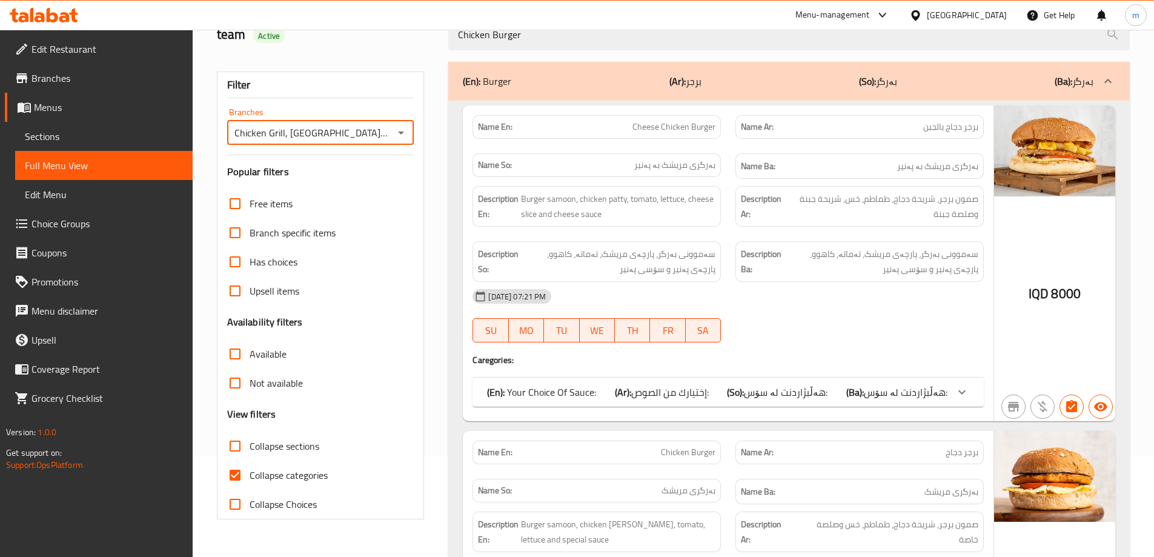
click at [277, 477] on span "Collapse categories" at bounding box center [289, 475] width 78 height 15
click at [250, 477] on input "Collapse categories" at bounding box center [234, 474] width 29 height 29
checkbox input "false"
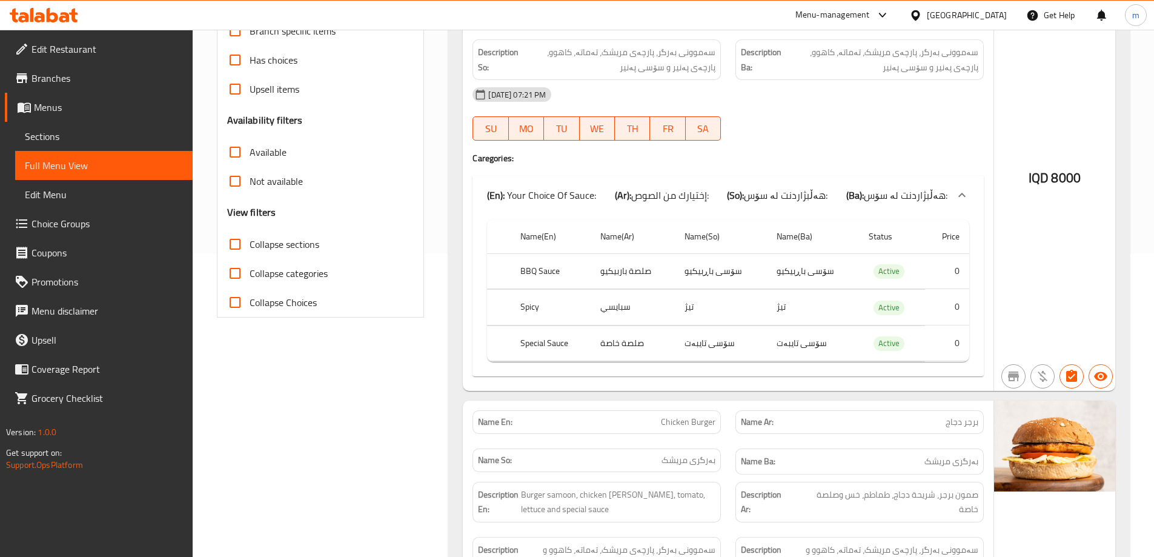
scroll to position [682, 0]
